Goal: Task Accomplishment & Management: Manage account settings

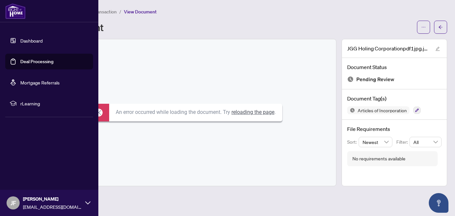
click at [14, 14] on img at bounding box center [15, 11] width 20 height 16
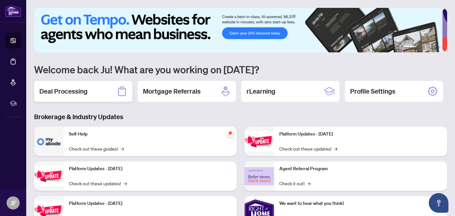
click at [89, 89] on div "Deal Processing" at bounding box center [83, 91] width 98 height 21
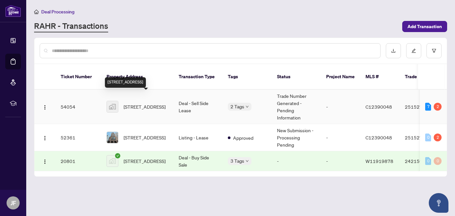
click at [134, 103] on span "[STREET_ADDRESS]" at bounding box center [145, 106] width 42 height 7
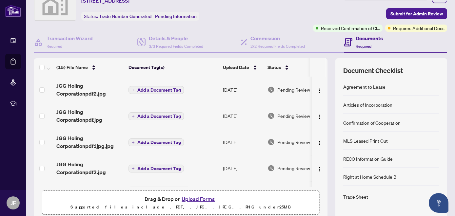
scroll to position [57, 0]
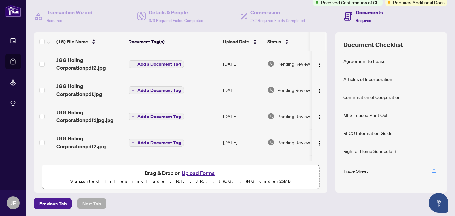
click at [197, 171] on button "Upload Forms" at bounding box center [198, 173] width 37 height 9
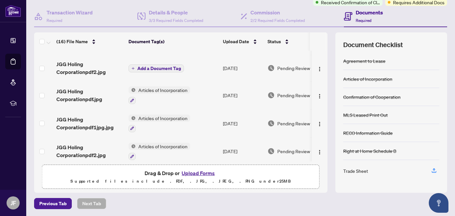
scroll to position [98, 0]
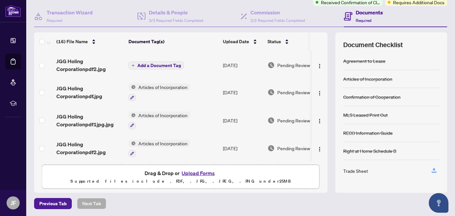
click at [168, 114] on span "Articles of Incorporation" at bounding box center [163, 115] width 54 height 7
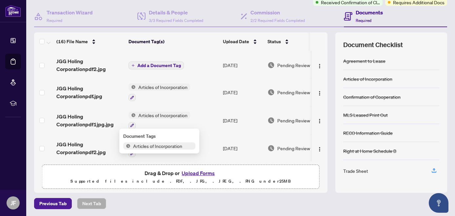
click at [168, 114] on span "Articles of Incorporation" at bounding box center [163, 115] width 54 height 7
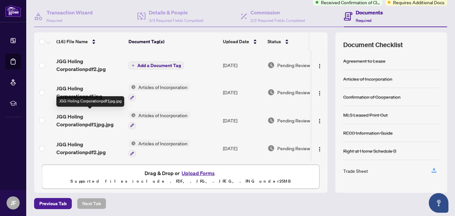
click at [94, 121] on span "JGG Holing Corporationpdf1jpg.jpg" at bounding box center [89, 121] width 67 height 16
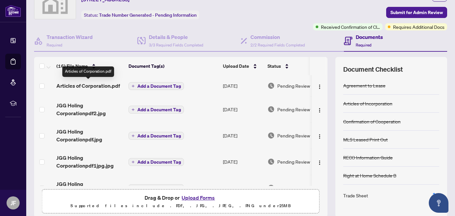
click at [107, 86] on span "Articles of Corporation.pdf" at bounding box center [88, 86] width 64 height 8
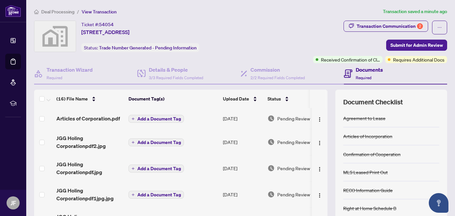
click at [167, 118] on span "Add a Document Tag" at bounding box center [159, 119] width 44 height 5
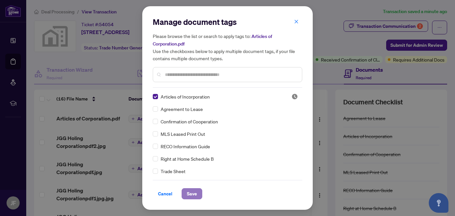
click at [200, 193] on button "Save" at bounding box center [192, 193] width 21 height 11
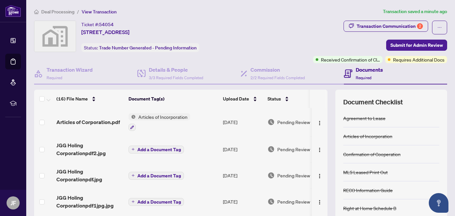
drag, startPoint x: 257, startPoint y: 29, endPoint x: 254, endPoint y: 20, distance: 10.2
click at [257, 29] on div "Ticket #: 54054 [STREET_ADDRESS] Status: Trade Number Generated - Pending Infor…" at bounding box center [172, 36] width 276 height 31
